Goal: Transaction & Acquisition: Purchase product/service

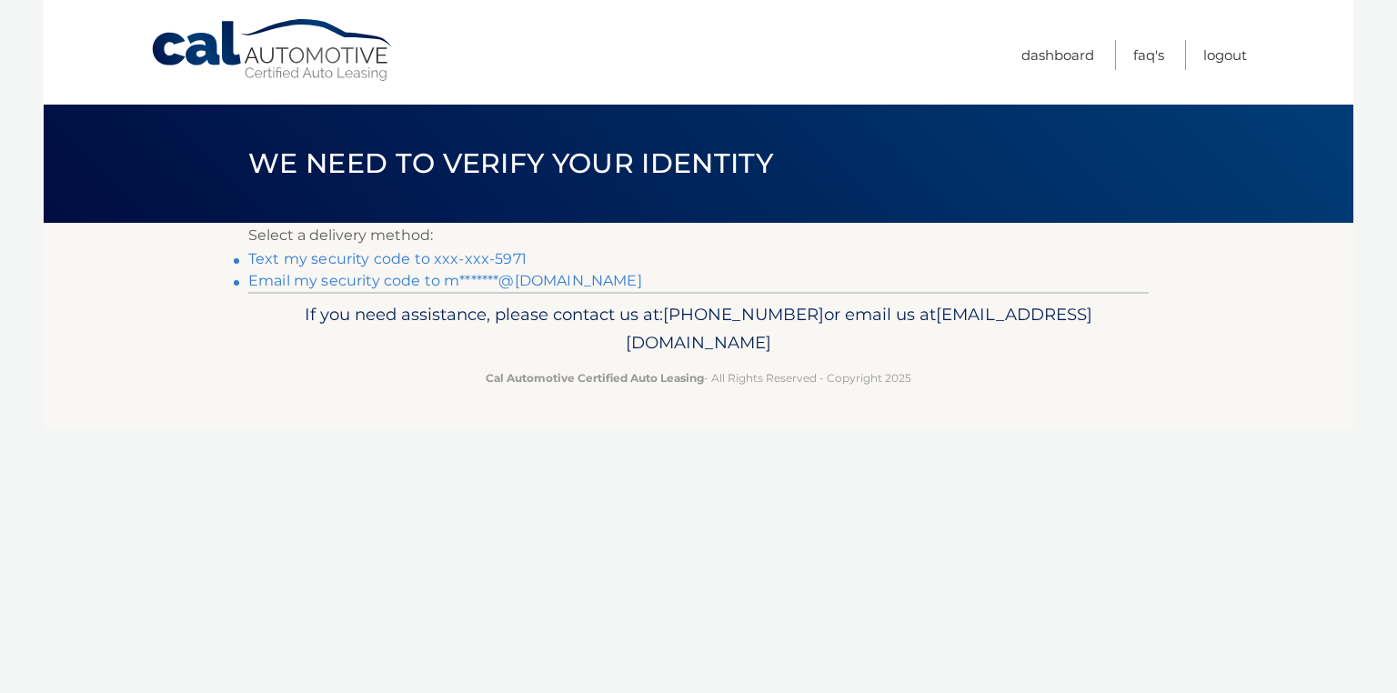
click at [316, 256] on link "Text my security code to xxx-xxx-5971" at bounding box center [387, 258] width 278 height 17
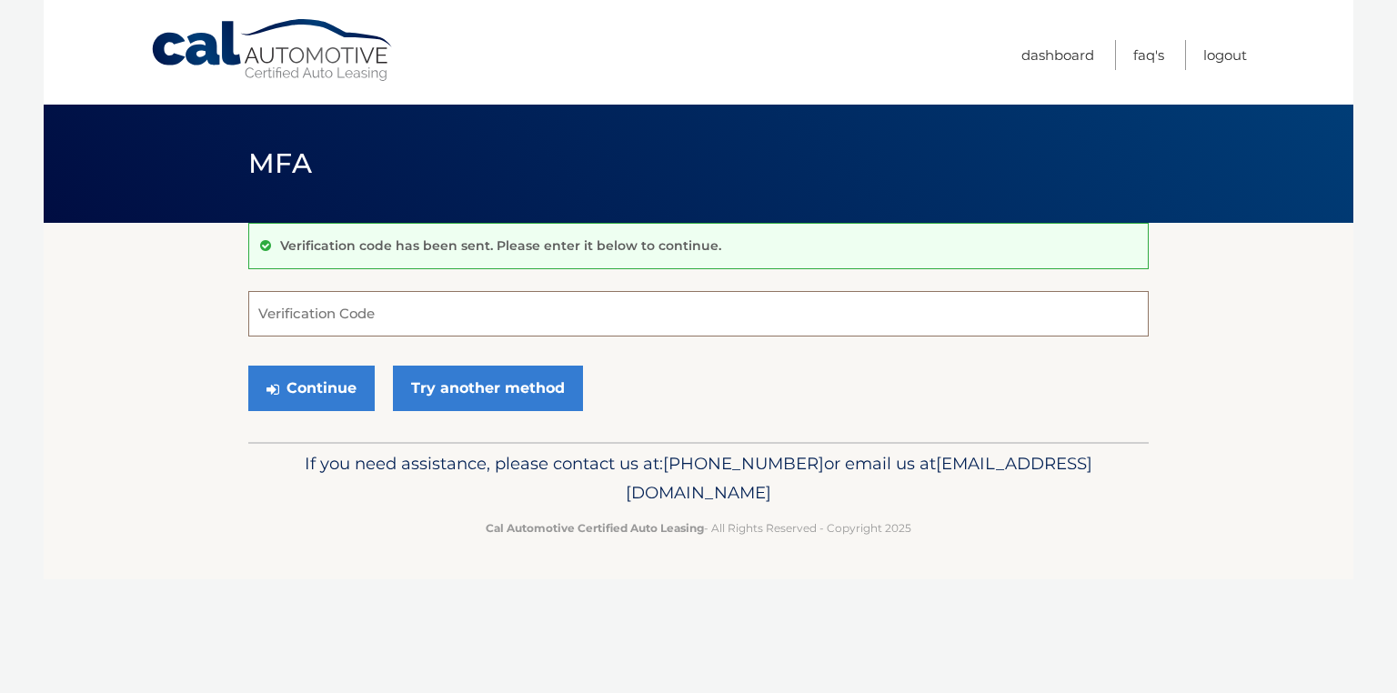
click at [282, 307] on input "Verification Code" at bounding box center [698, 313] width 901 height 45
type input "952989"
click at [300, 380] on button "Continue" at bounding box center [311, 388] width 126 height 45
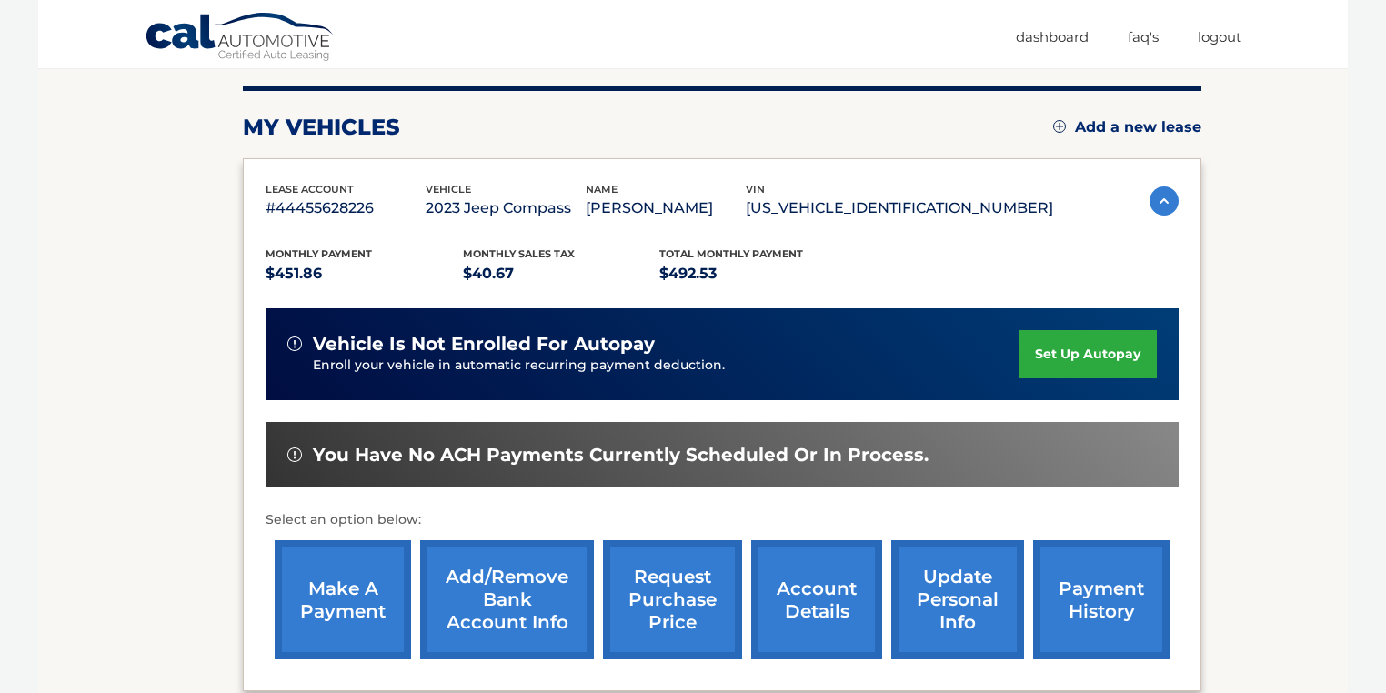
scroll to position [291, 0]
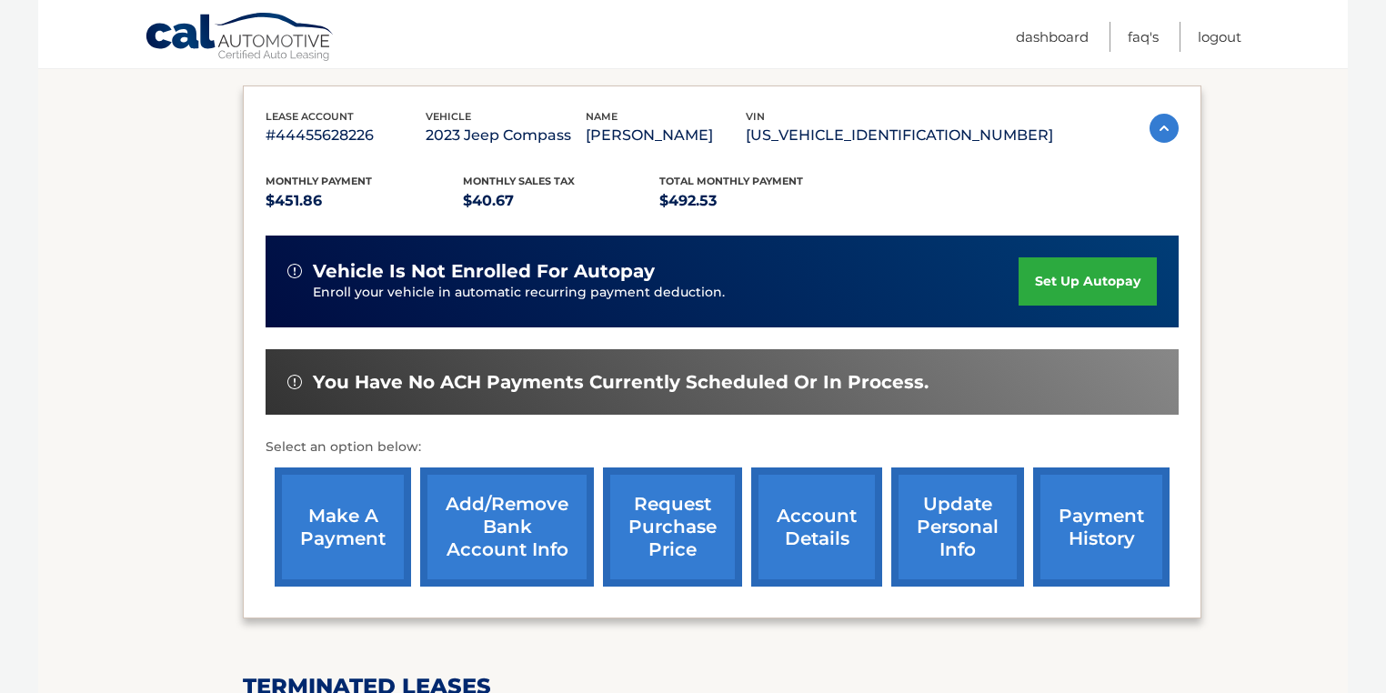
click at [346, 526] on link "make a payment" at bounding box center [343, 527] width 136 height 119
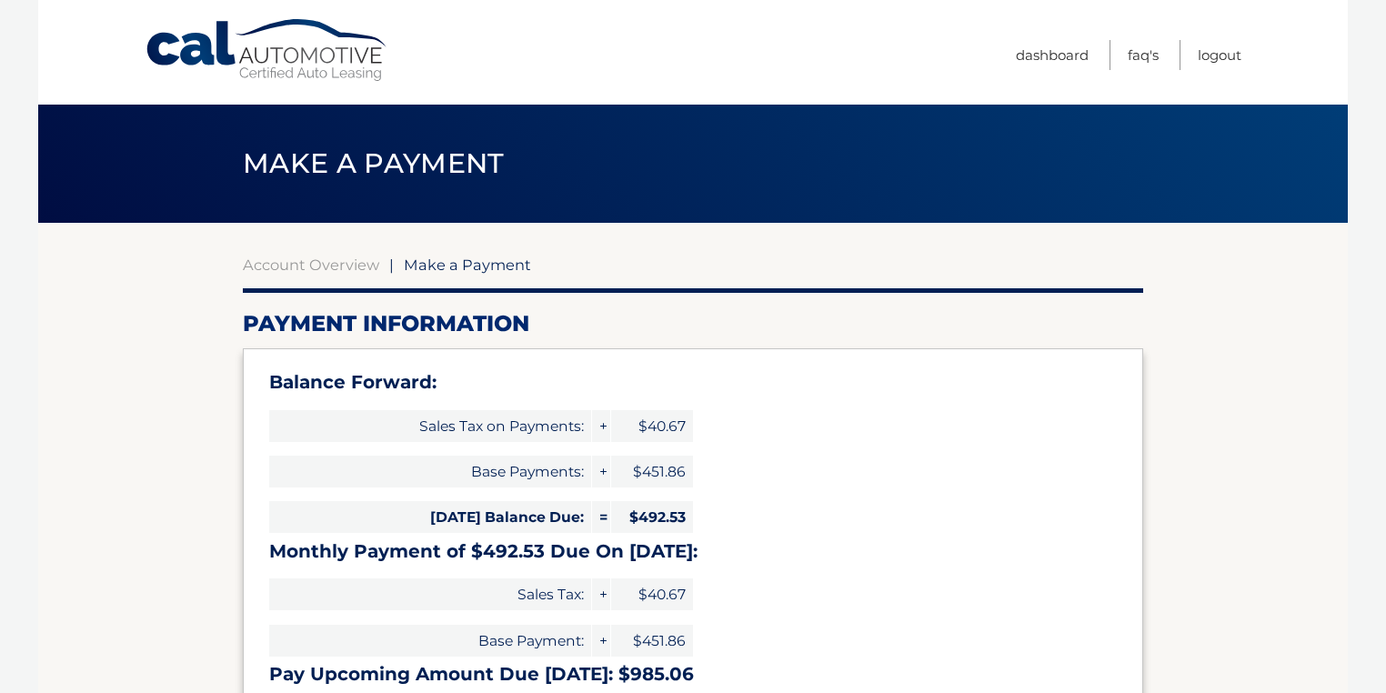
select select "NjI5NDg0ZWYtNWUyMC00OTRiLWJlMmYtNTM5ZGZjYzQwZTU0"
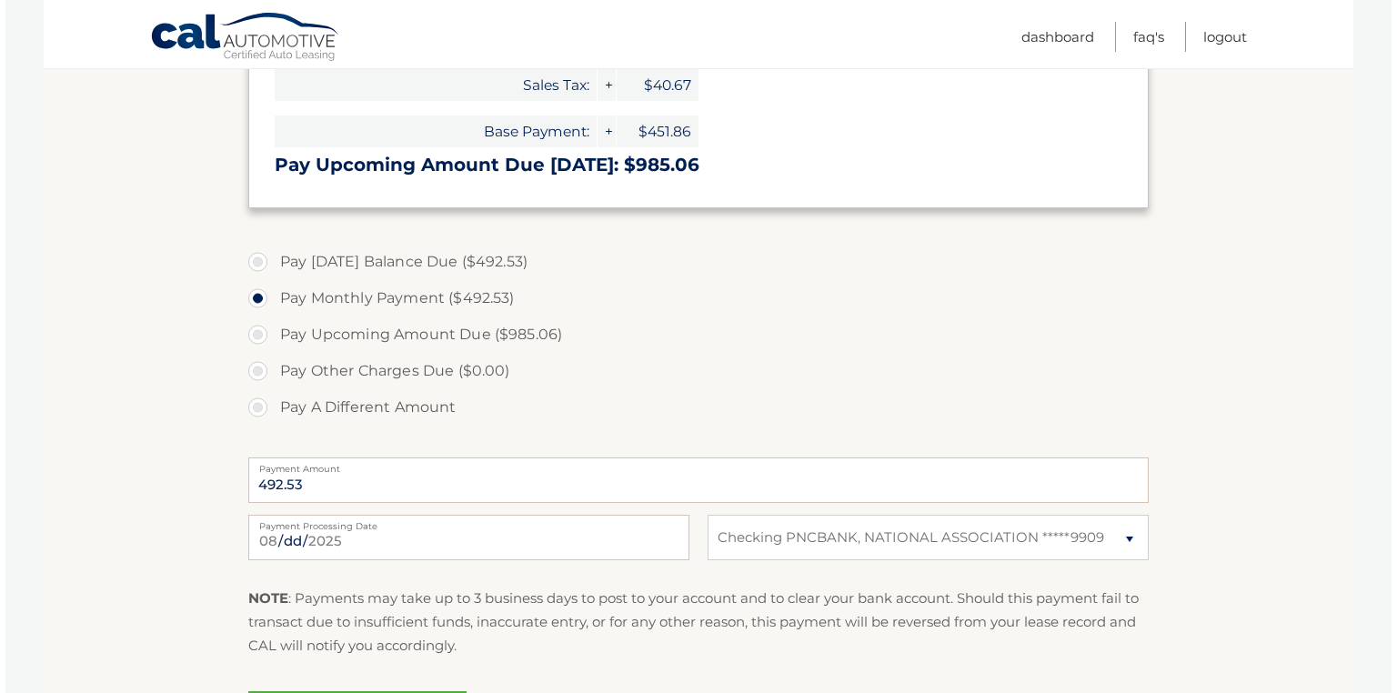
scroll to position [582, 0]
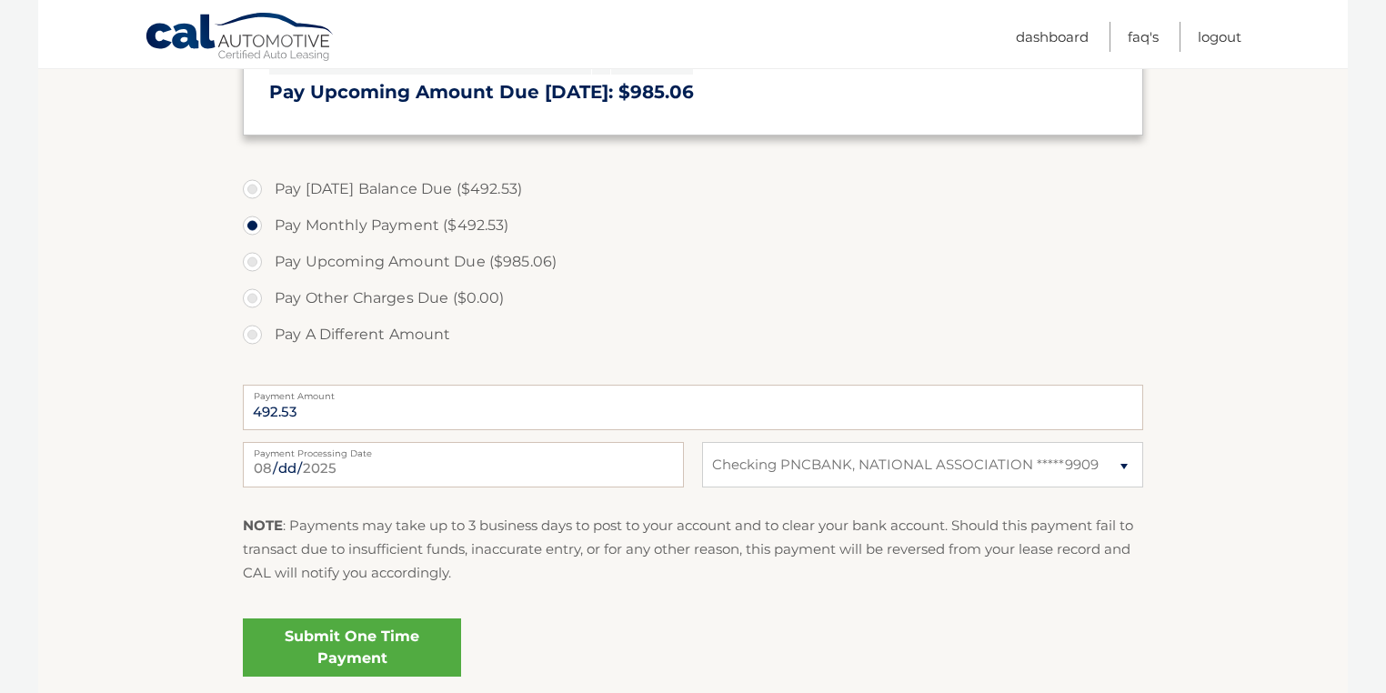
click at [366, 640] on link "Submit One Time Payment" at bounding box center [352, 648] width 218 height 58
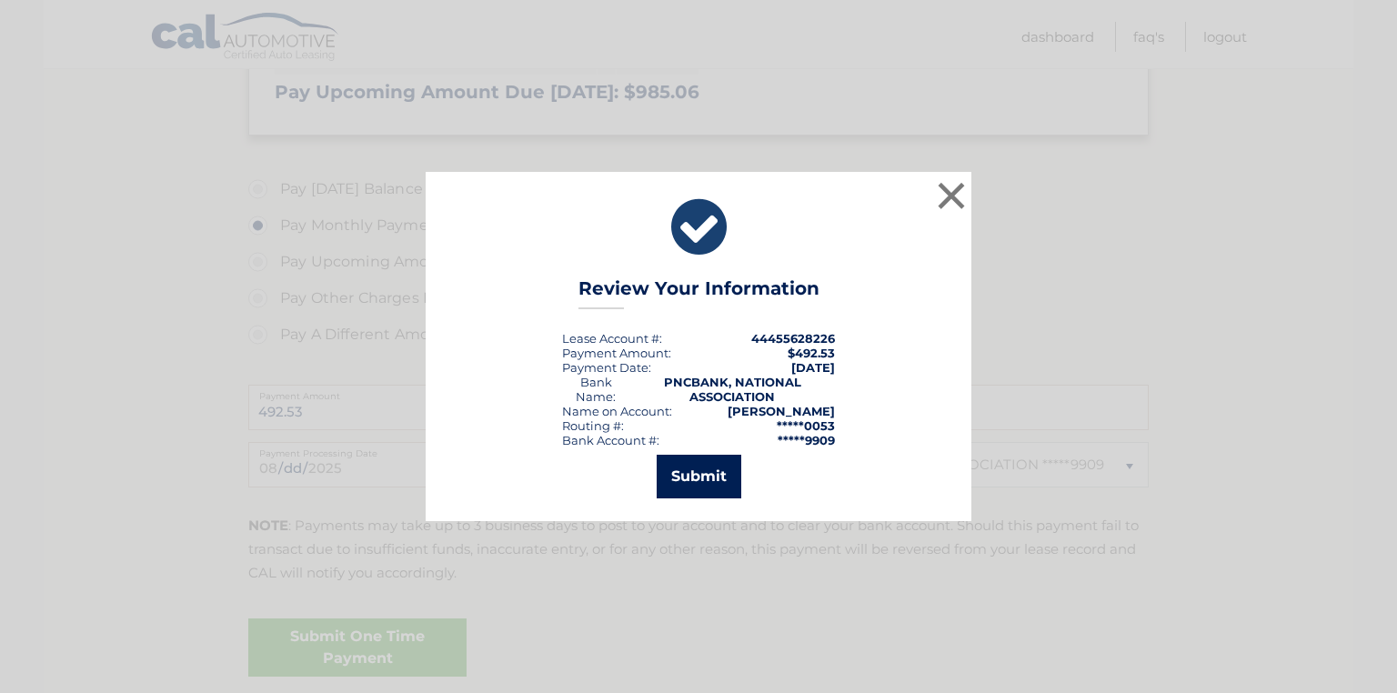
click at [688, 471] on button "Submit" at bounding box center [699, 477] width 85 height 44
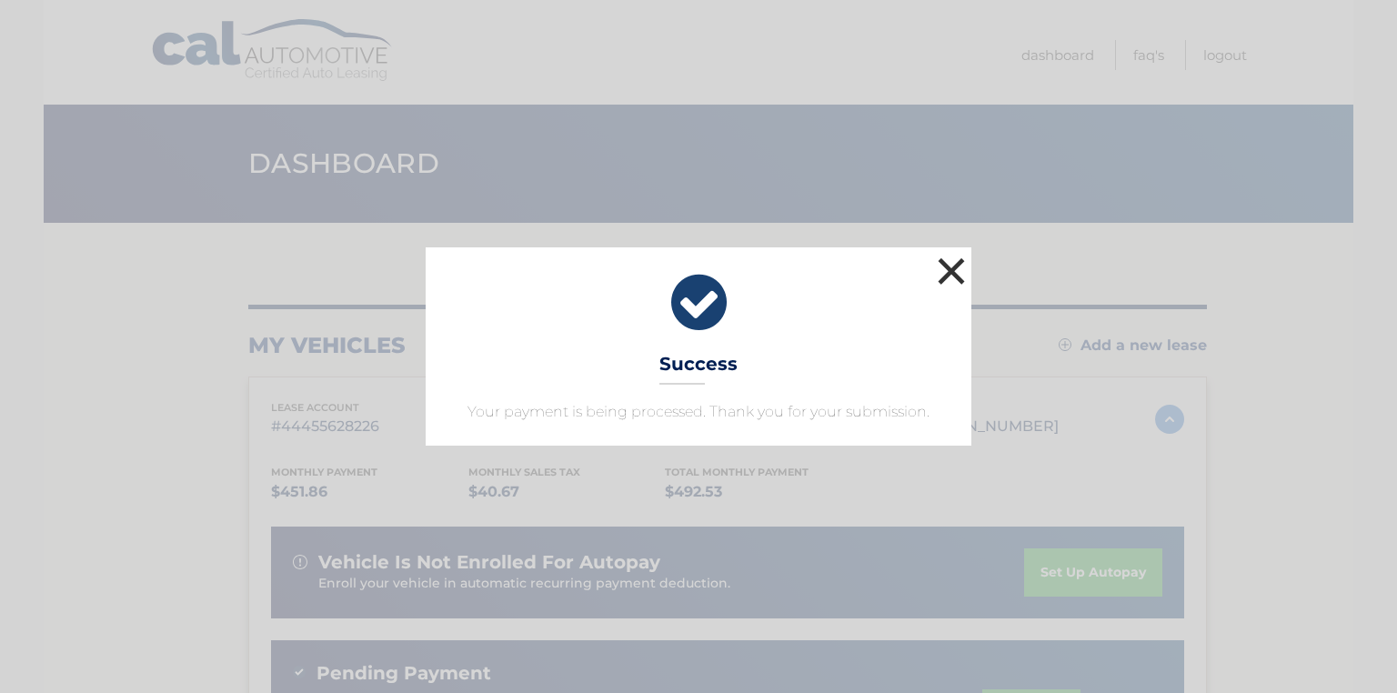
click at [951, 271] on button "×" at bounding box center [951, 271] width 36 height 36
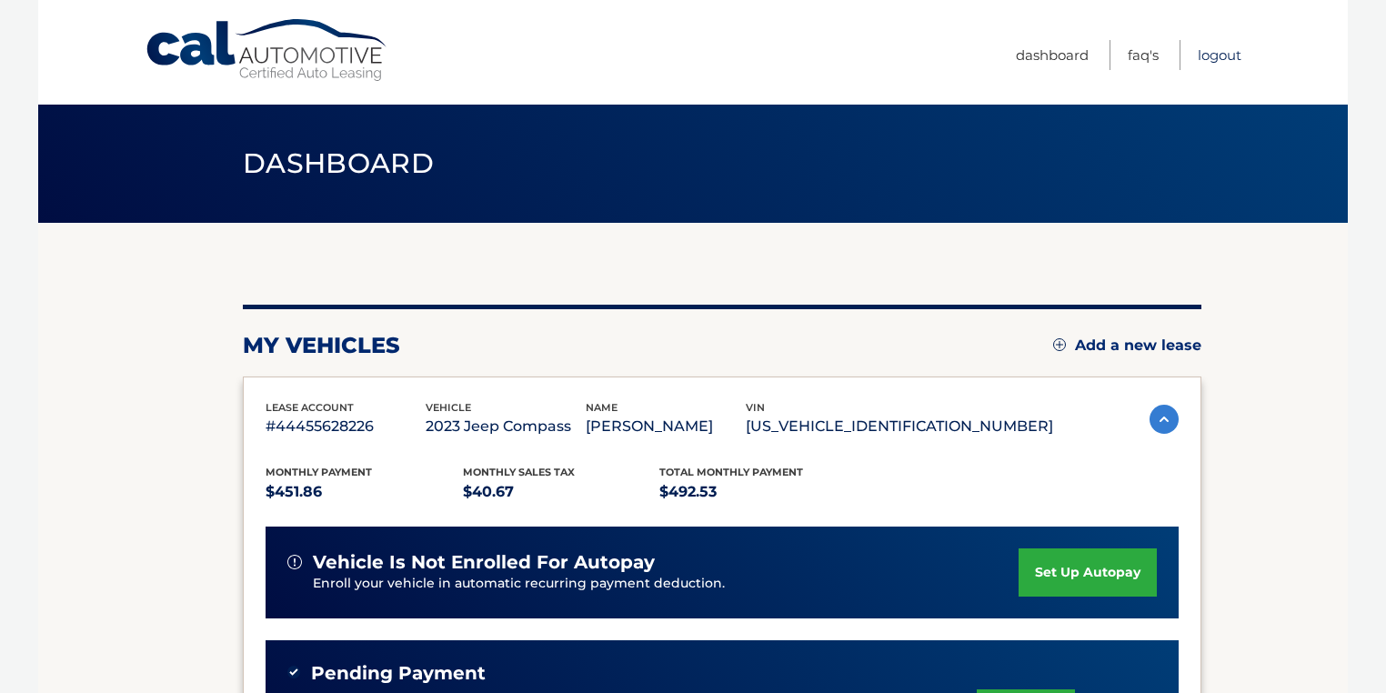
click at [1221, 45] on link "Logout" at bounding box center [1220, 55] width 44 height 30
